Goal: Submit feedback/report problem

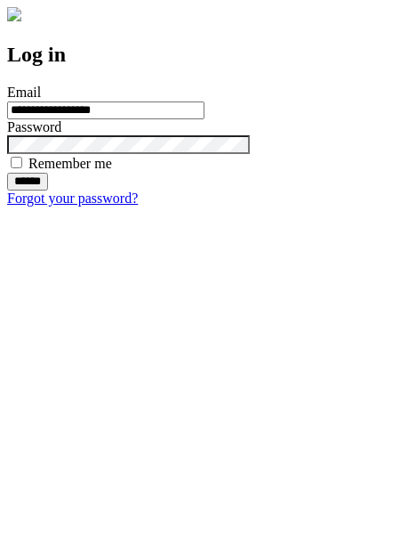
click at [48, 190] on input "******" at bounding box center [27, 182] width 41 height 18
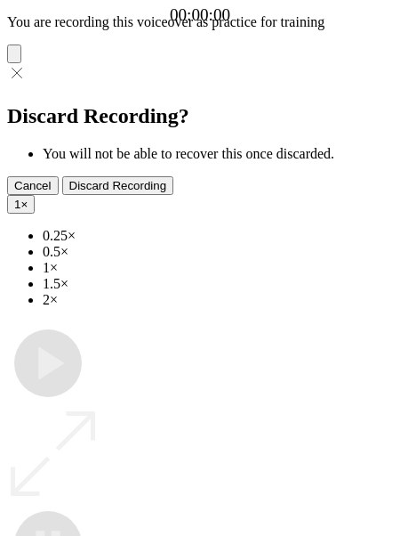
type input "**********"
